Goal: Transaction & Acquisition: Obtain resource

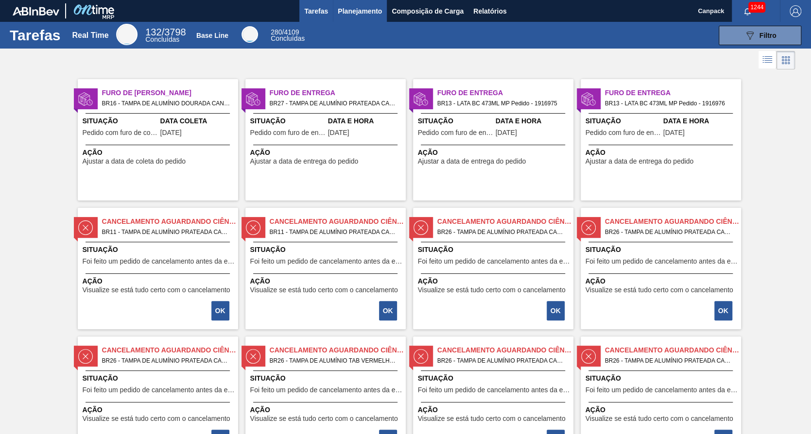
click at [358, 9] on span "Planejamento" at bounding box center [360, 11] width 44 height 12
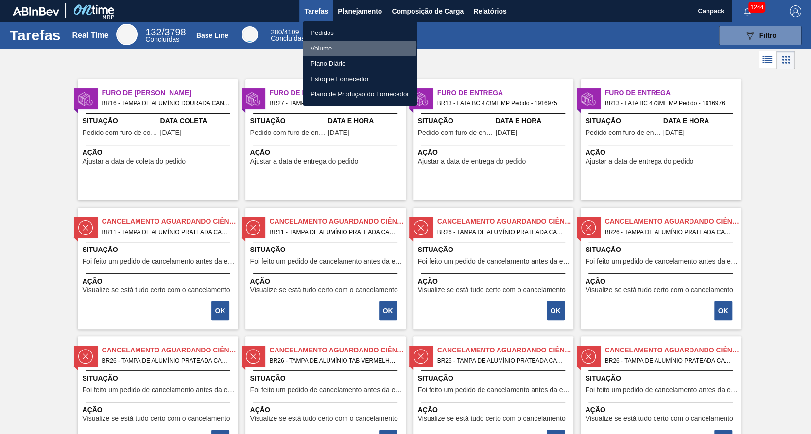
click at [334, 45] on li "Volume" at bounding box center [360, 49] width 114 height 16
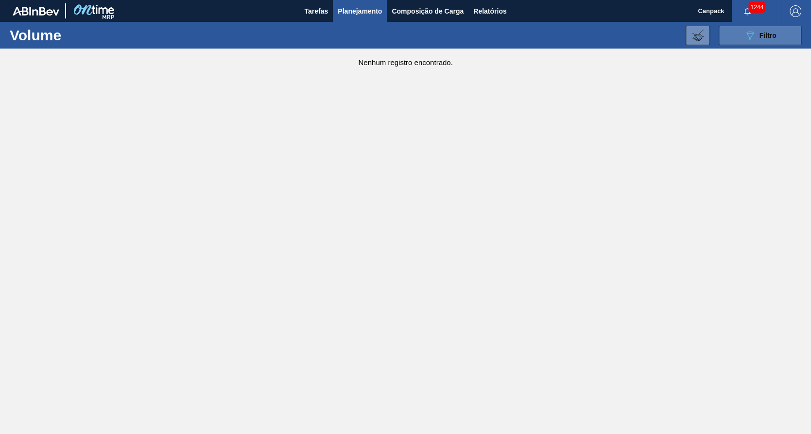
click at [757, 32] on div "089F7B8B-B2A5-4AFE-B5C0-19BA573D28AC Filtro" at bounding box center [760, 36] width 33 height 12
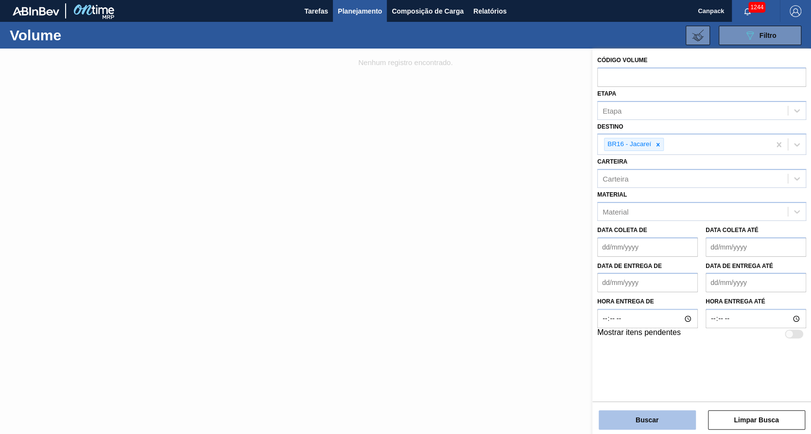
click at [631, 420] on button "Buscar" at bounding box center [647, 420] width 97 height 19
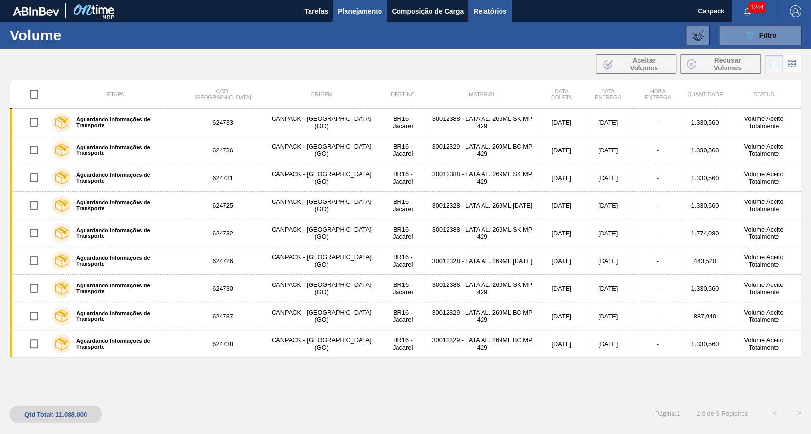
click at [493, 14] on span "Relatórios" at bounding box center [489, 11] width 33 height 12
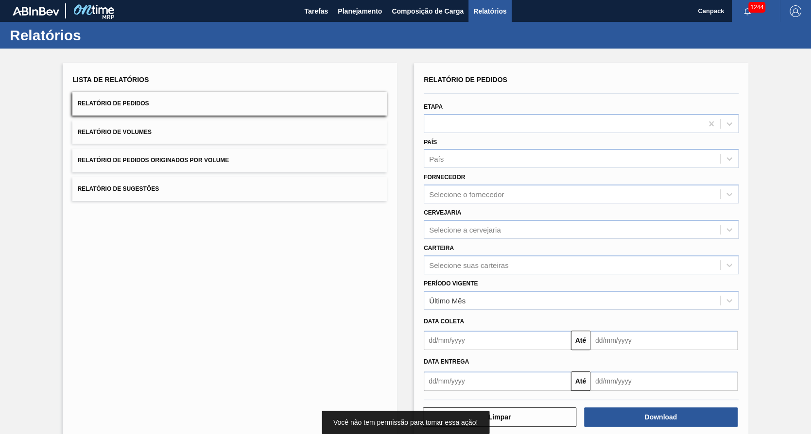
click at [194, 137] on button "Relatório de Volumes" at bounding box center [229, 133] width 315 height 24
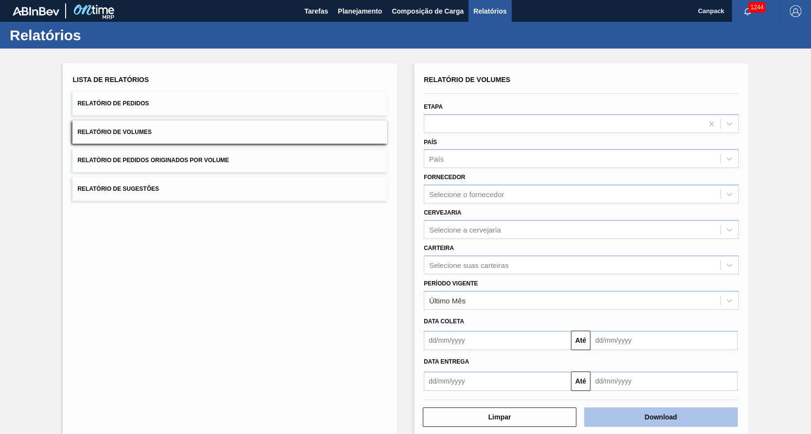
click at [628, 420] on button "Download" at bounding box center [661, 417] width 154 height 19
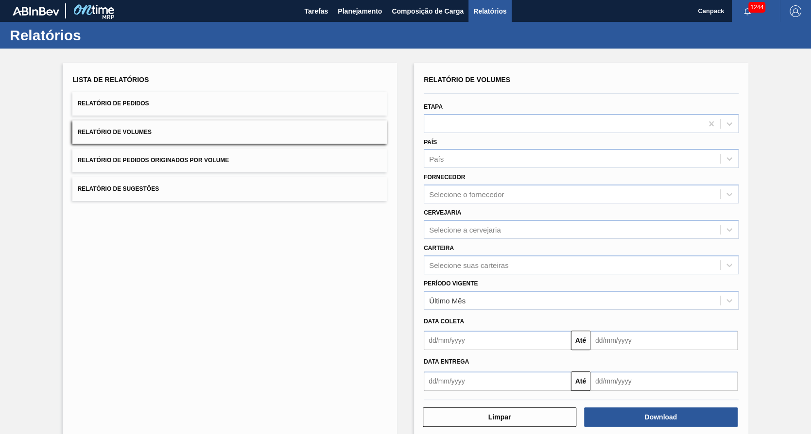
click at [185, 103] on button "Relatório de Pedidos" at bounding box center [229, 104] width 315 height 24
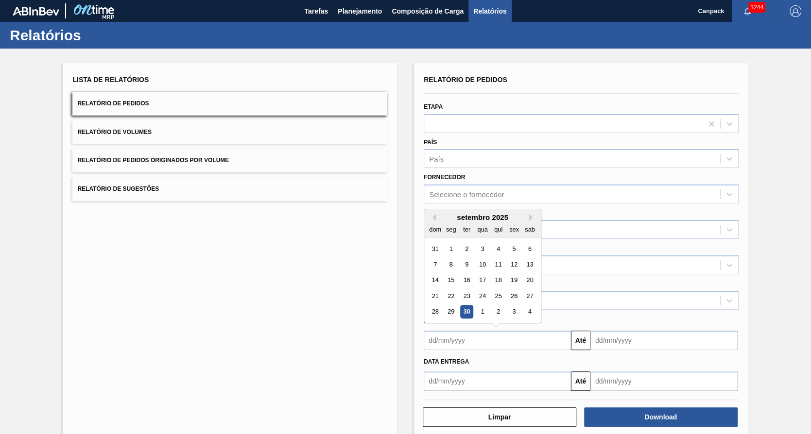
click at [488, 342] on input "text" at bounding box center [497, 340] width 147 height 19
click at [466, 312] on div "30" at bounding box center [466, 312] width 13 height 13
type input "[DATE]"
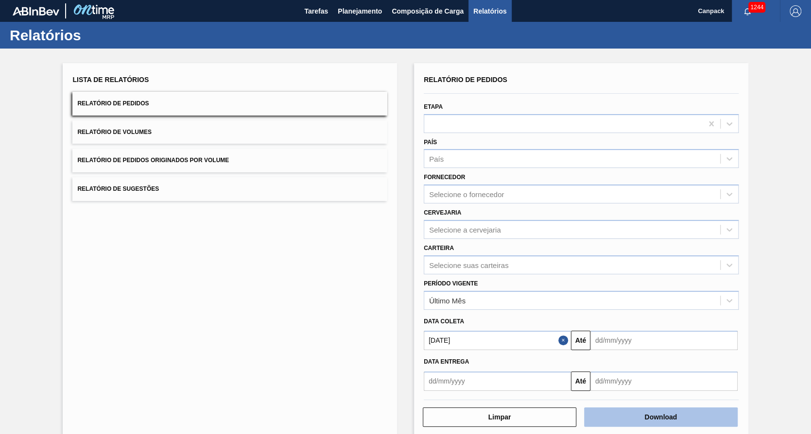
click at [642, 419] on button "Download" at bounding box center [661, 417] width 154 height 19
